Goal: Task Accomplishment & Management: Manage account settings

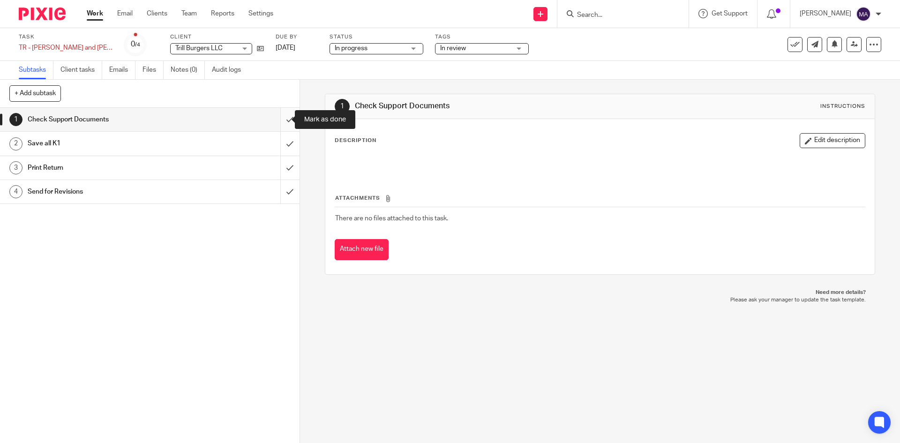
drag, startPoint x: 0, startPoint y: 0, endPoint x: 279, endPoint y: 120, distance: 303.9
click at [279, 120] on input "submit" at bounding box center [149, 119] width 299 height 23
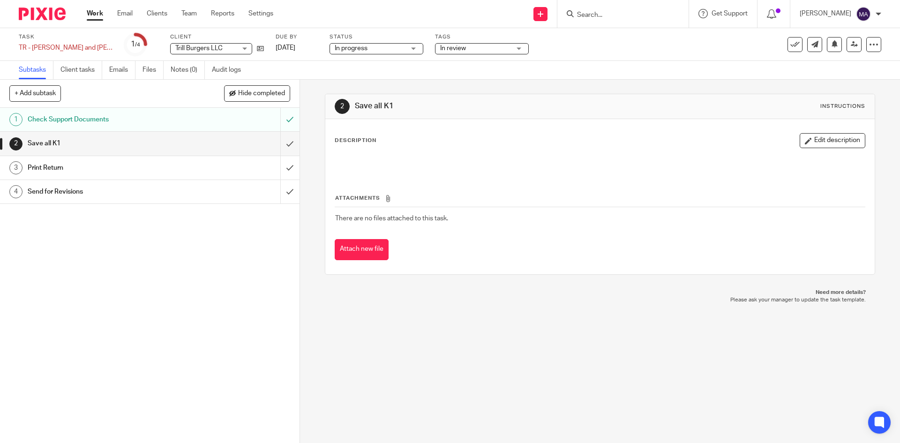
click at [206, 192] on div "Send for Revisions" at bounding box center [149, 192] width 243 height 14
click at [42, 191] on h1 "Send for Revisions" at bounding box center [109, 192] width 162 height 14
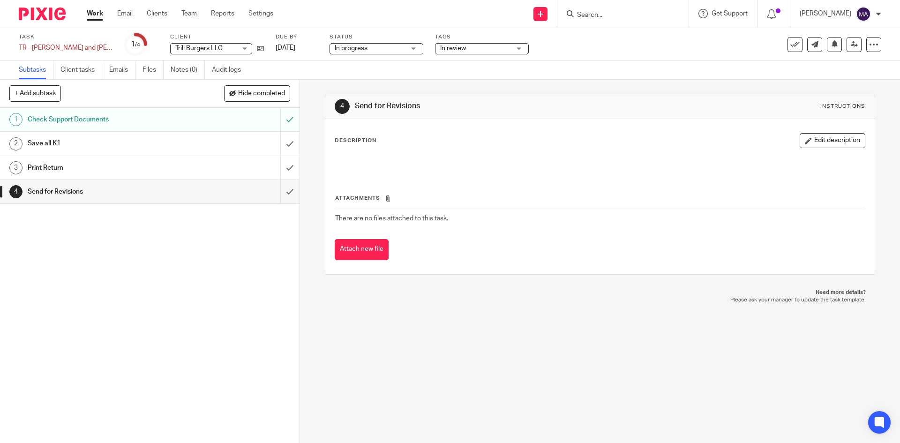
click at [52, 191] on h1 "Send for Revisions" at bounding box center [109, 192] width 162 height 14
click at [379, 162] on p at bounding box center [599, 162] width 529 height 9
click at [805, 141] on button "Edit description" at bounding box center [832, 140] width 66 height 15
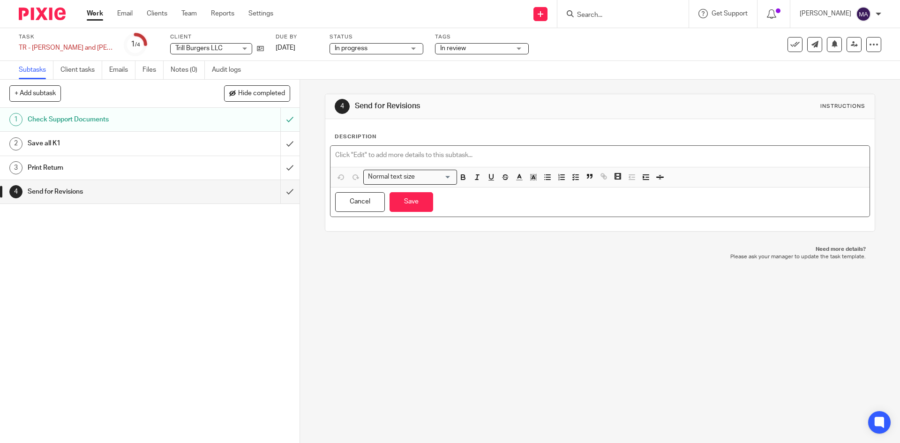
click at [532, 152] on p at bounding box center [599, 154] width 529 height 9
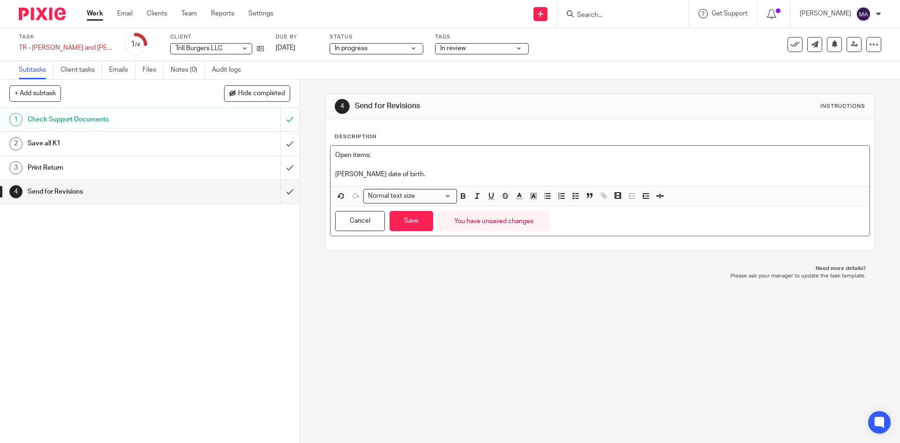
click at [352, 176] on p "[PERSON_NAME] date of birth." at bounding box center [599, 174] width 529 height 9
drag, startPoint x: 352, startPoint y: 176, endPoint x: 357, endPoint y: 171, distance: 7.6
click at [357, 171] on p "[PERSON_NAME] date of birth." at bounding box center [599, 174] width 529 height 9
click at [355, 177] on p "[PERSON_NAME] date of birth." at bounding box center [599, 174] width 529 height 9
click at [420, 176] on p "[PERSON_NAME]'s date of birth." at bounding box center [599, 174] width 529 height 9
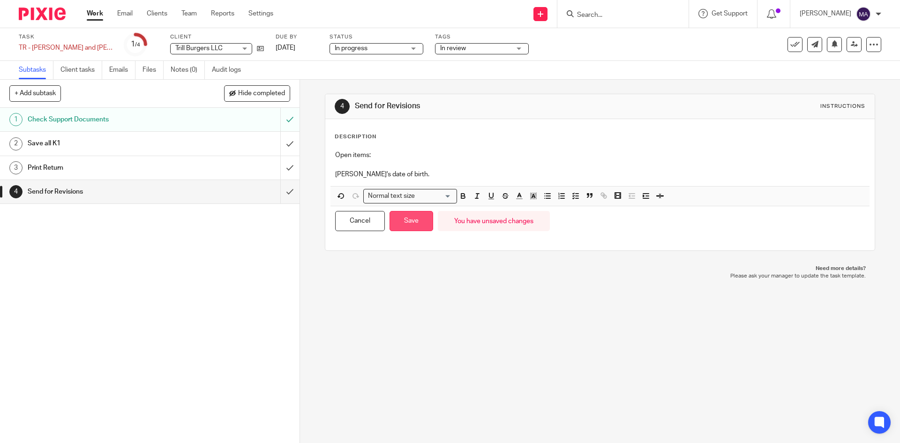
click at [410, 222] on button "Save" at bounding box center [411, 221] width 44 height 20
